Goal: Information Seeking & Learning: Learn about a topic

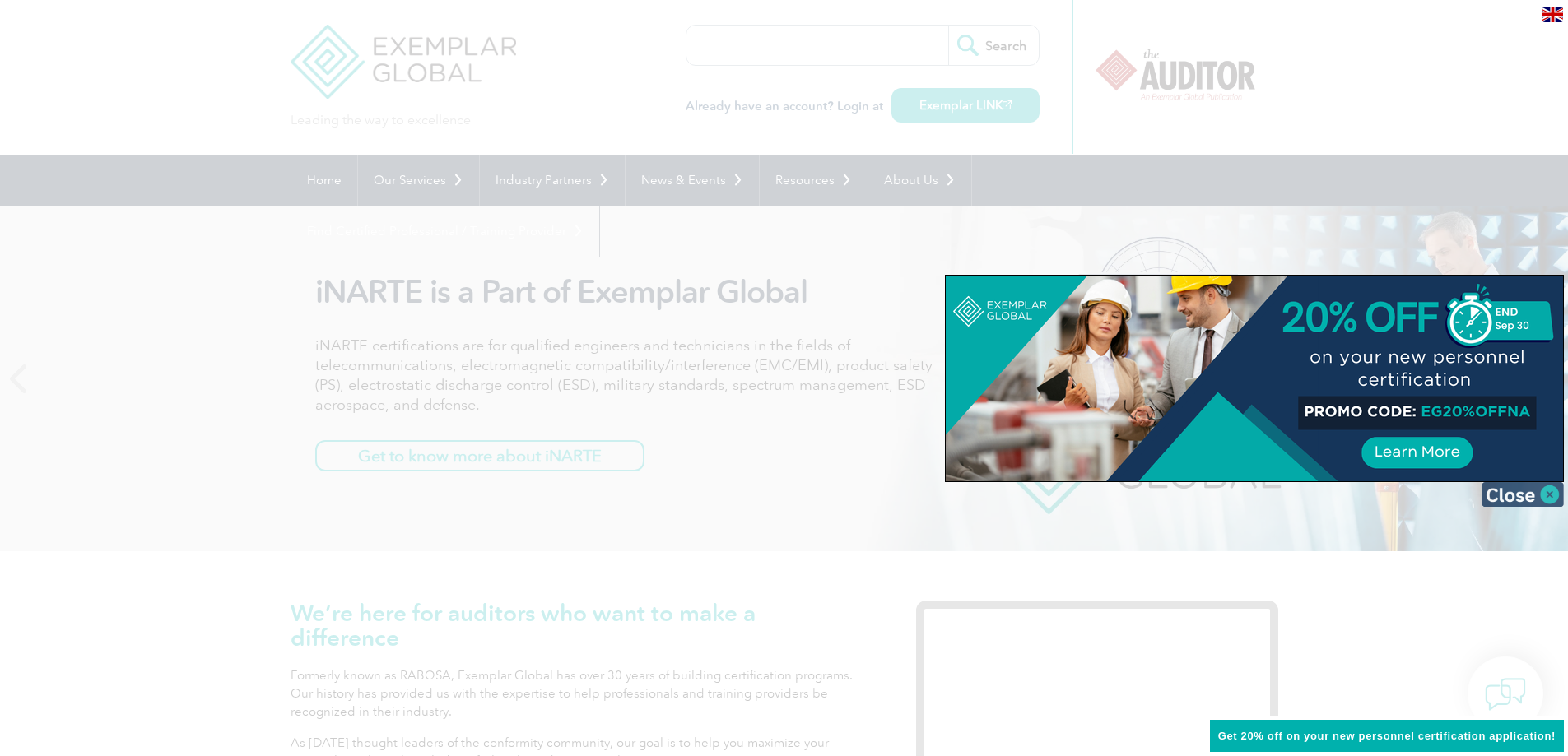
click at [1552, 493] on img at bounding box center [1522, 494] width 82 height 24
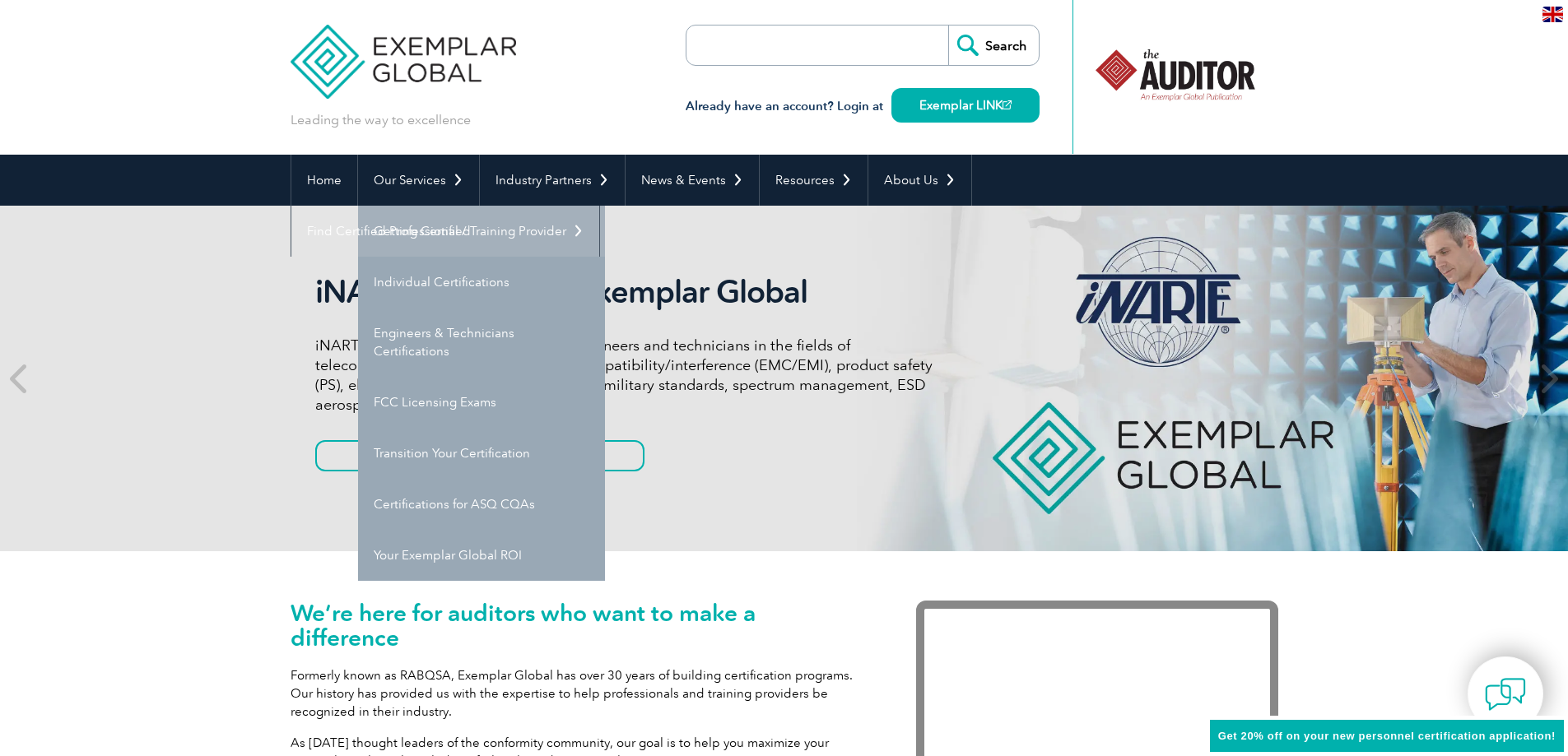
click at [411, 225] on link "Getting Certified" at bounding box center [482, 231] width 247 height 51
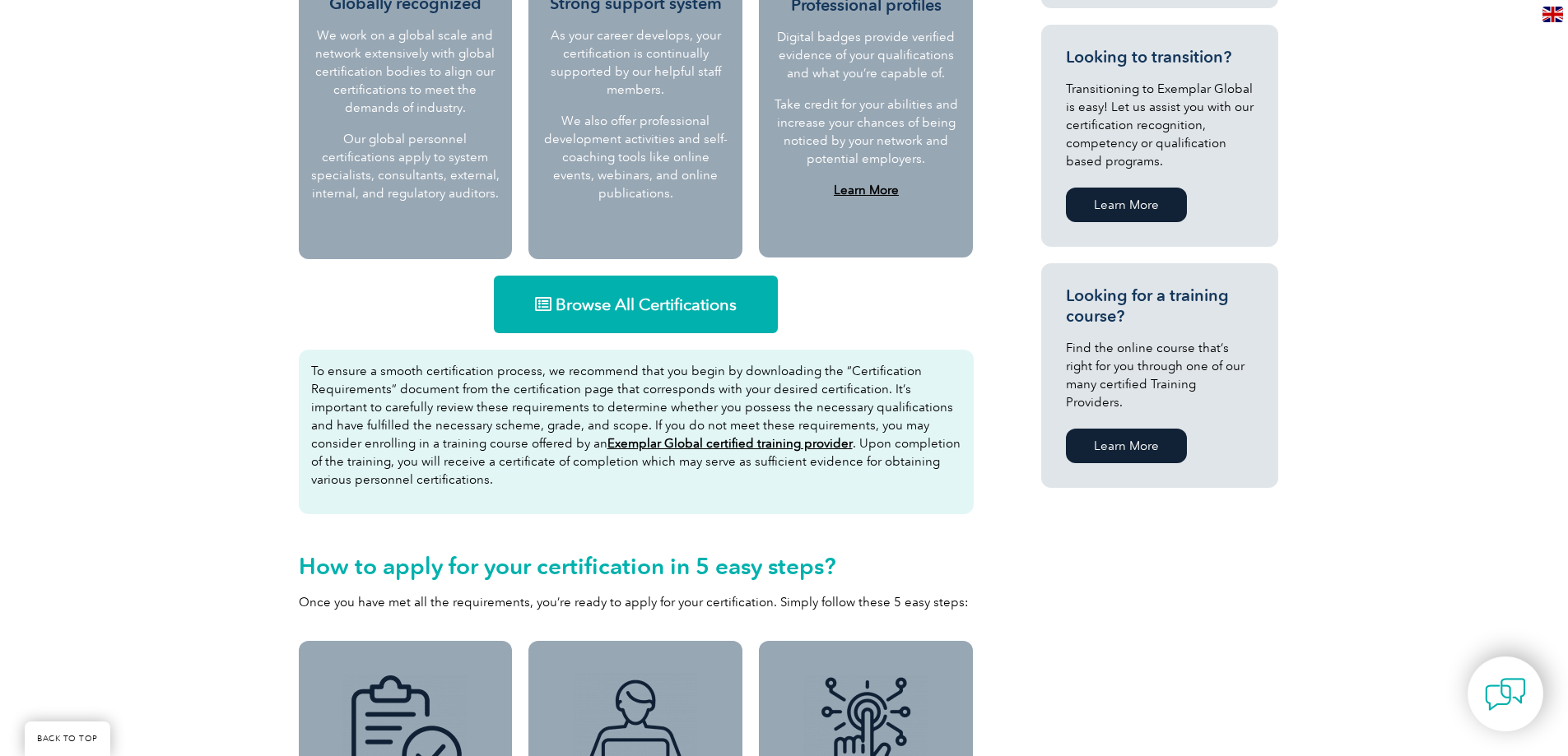
scroll to position [902, 0]
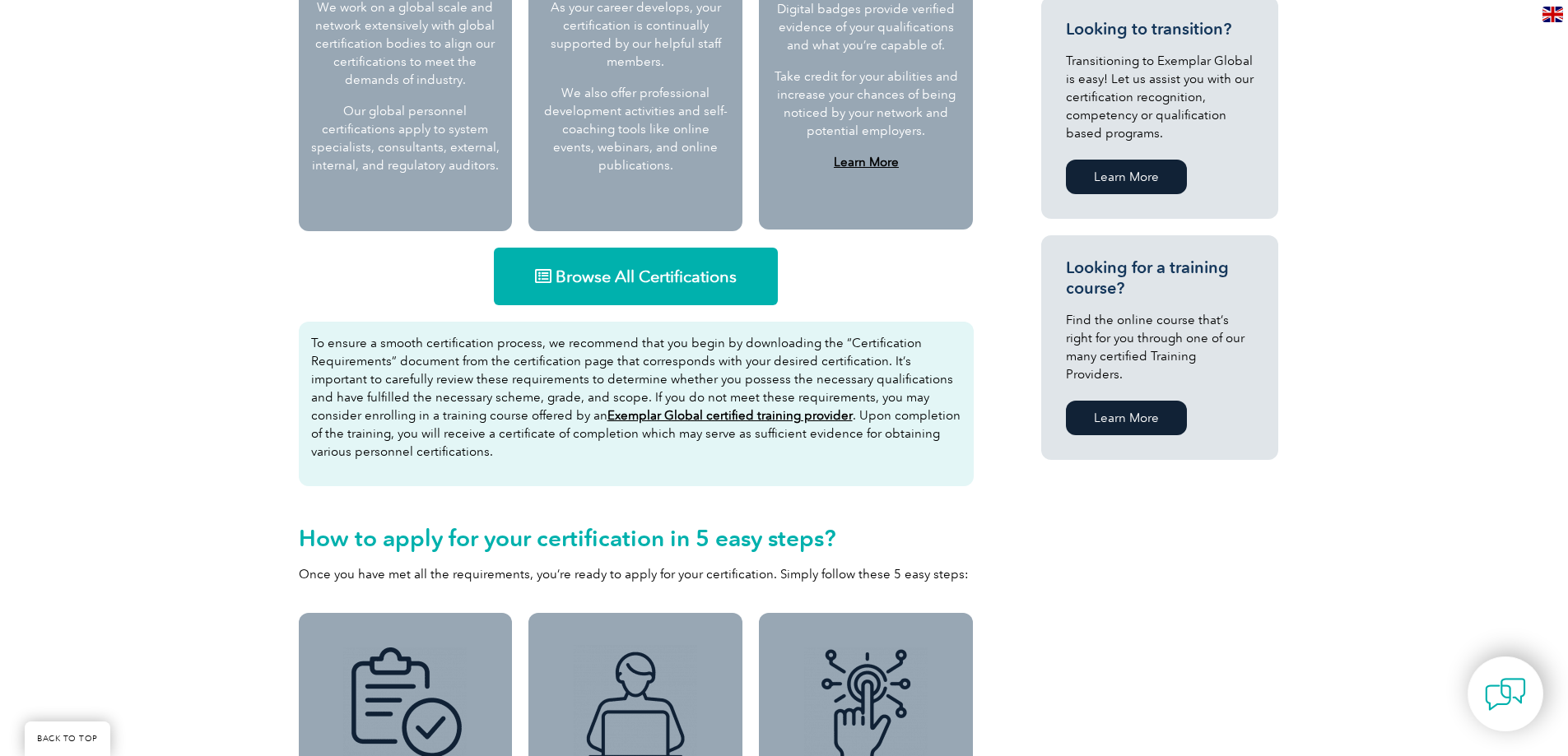
click at [655, 263] on link "Browse All Certifications" at bounding box center [636, 277] width 284 height 58
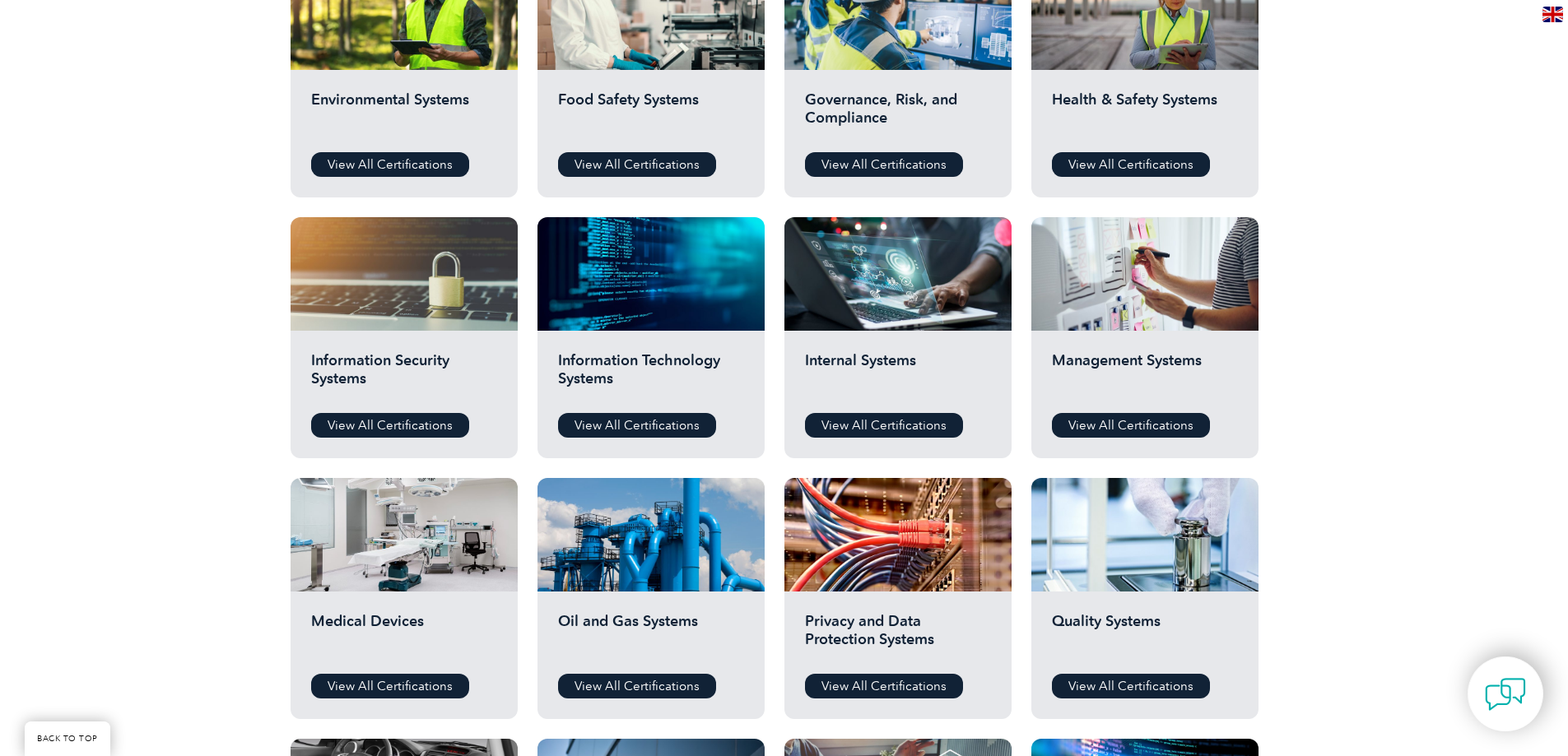
scroll to position [658, 0]
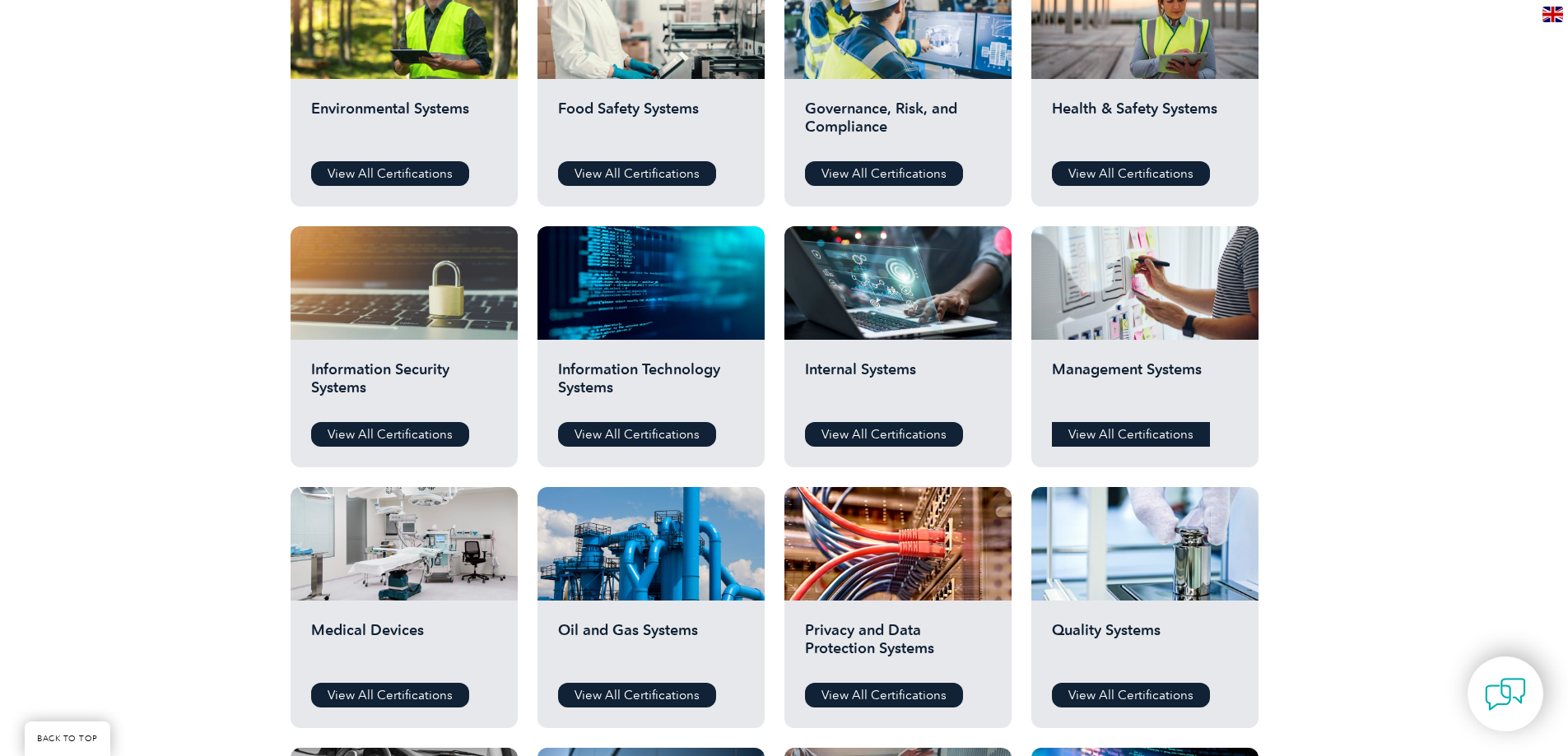
click at [1086, 436] on link "View All Certifications" at bounding box center [1130, 435] width 158 height 24
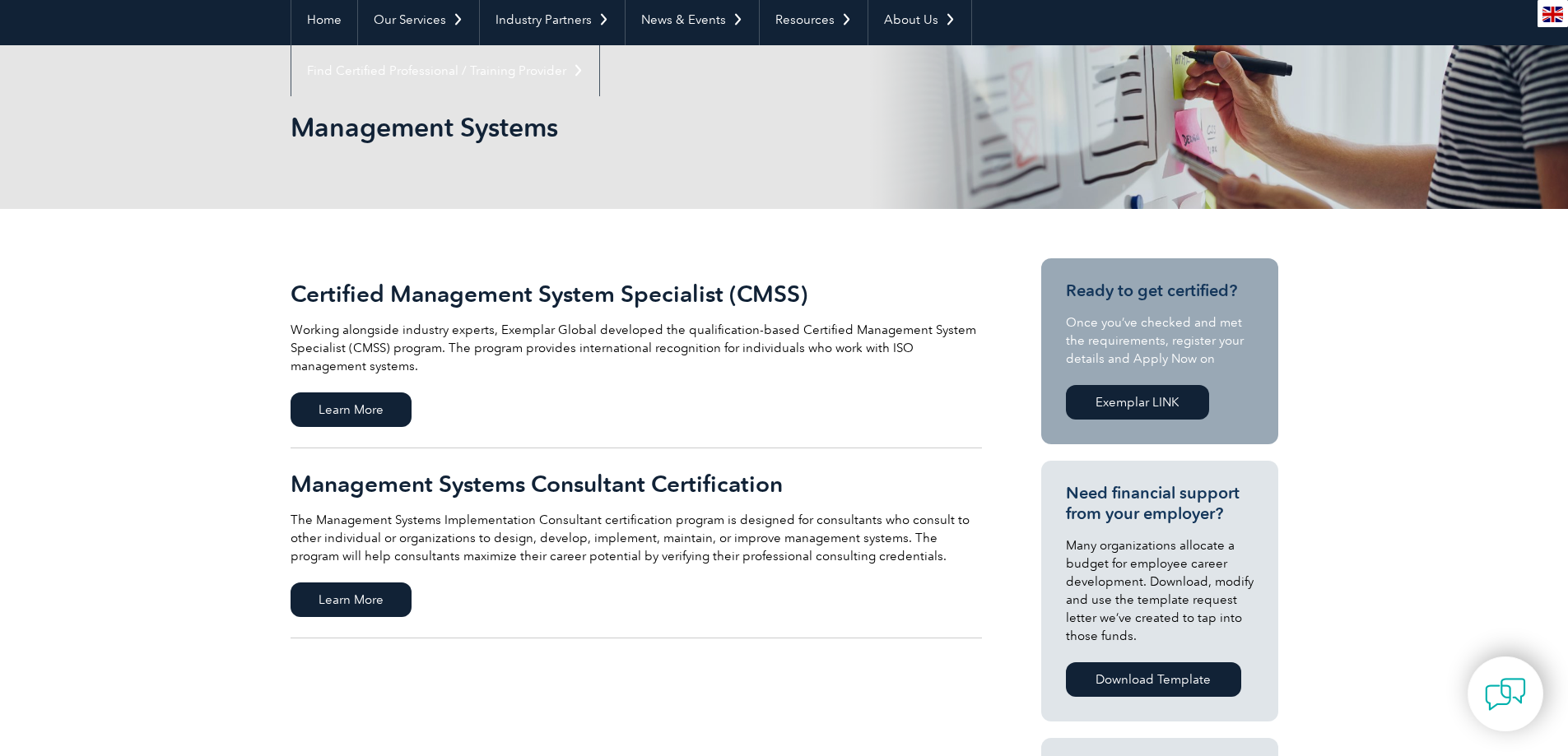
scroll to position [247, 0]
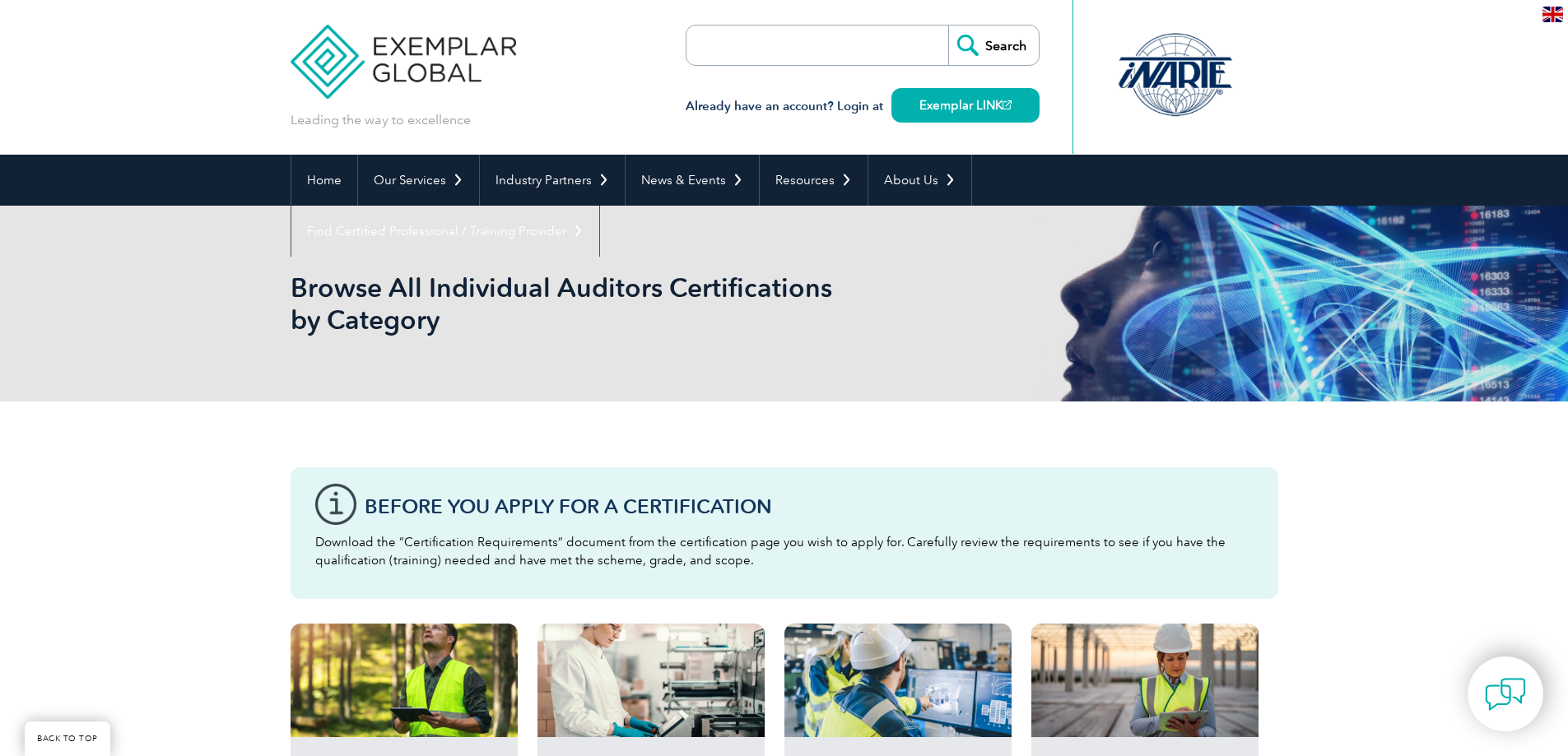
scroll to position [658, 0]
